Goal: Register for event/course

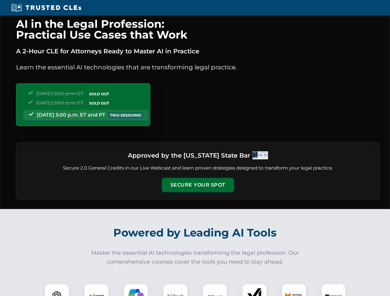
click at [197, 185] on button "Secure Your Spot" at bounding box center [198, 185] width 72 height 14
